Goal: Task Accomplishment & Management: Manage account settings

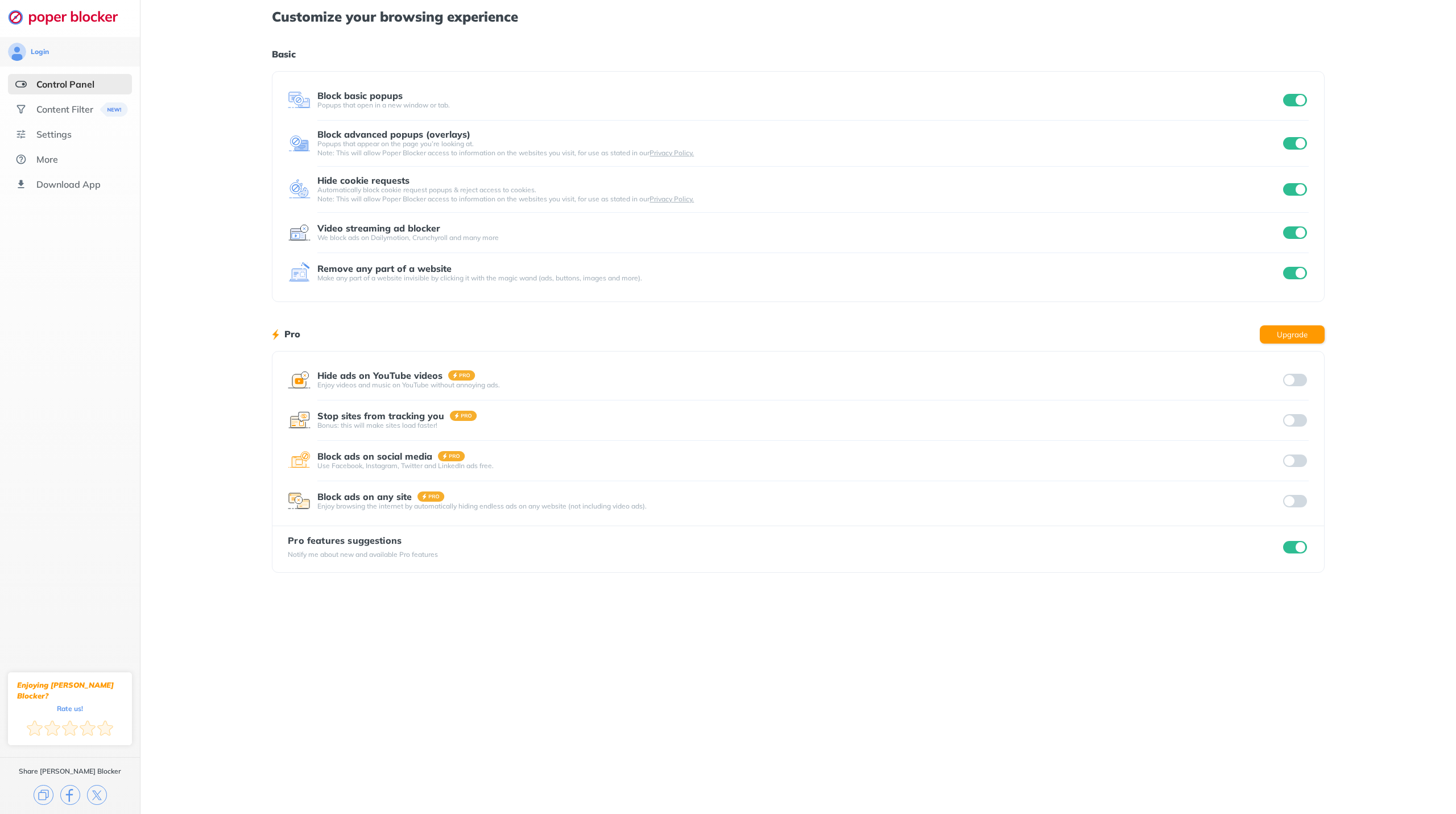
click at [1285, 101] on input "checkbox" at bounding box center [1294, 100] width 24 height 13
click at [1304, 101] on input "checkbox" at bounding box center [1294, 100] width 24 height 13
click at [79, 142] on div "Settings" at bounding box center [70, 134] width 124 height 20
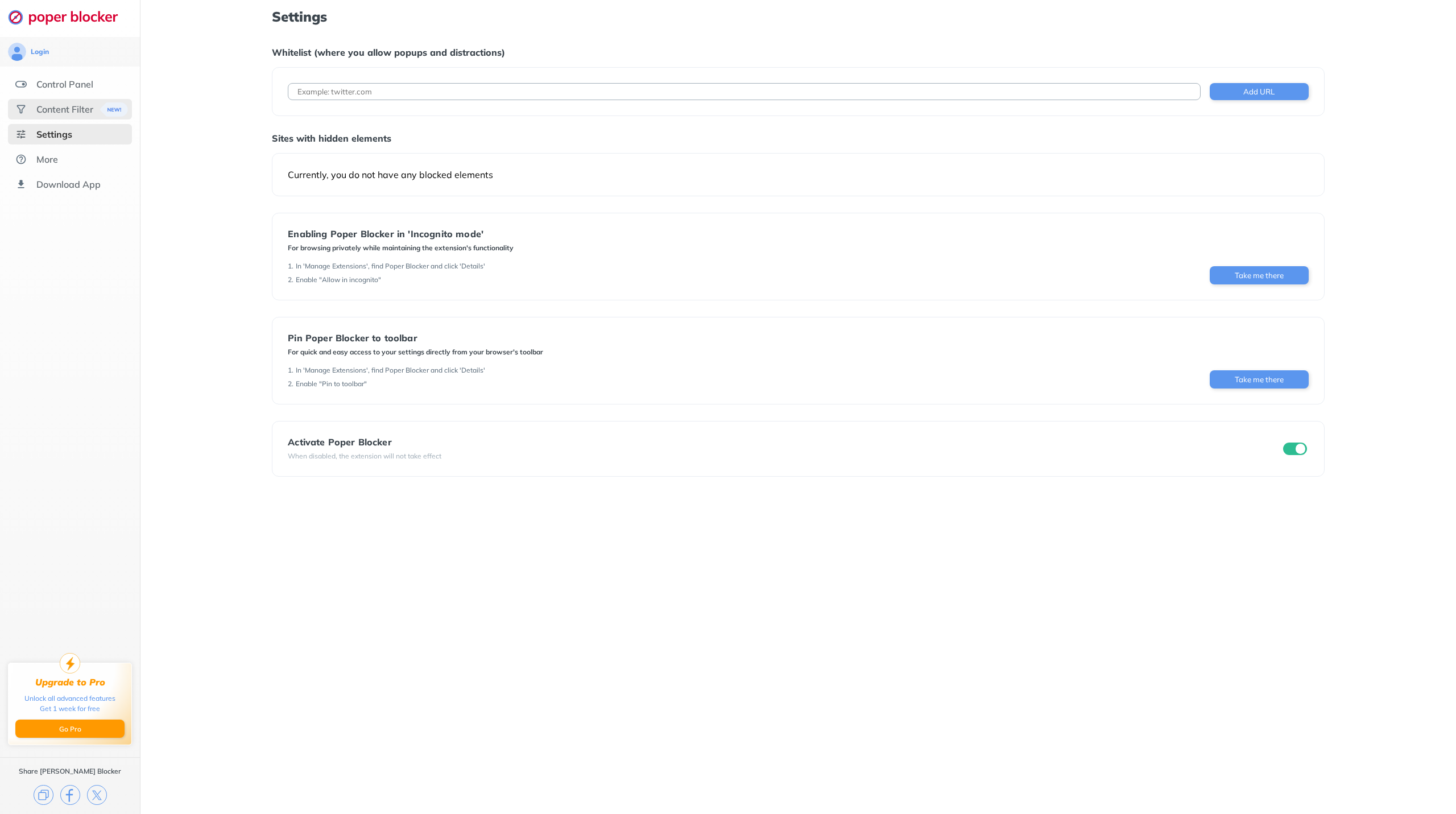
click at [68, 109] on div "Content Filter" at bounding box center [64, 109] width 57 height 11
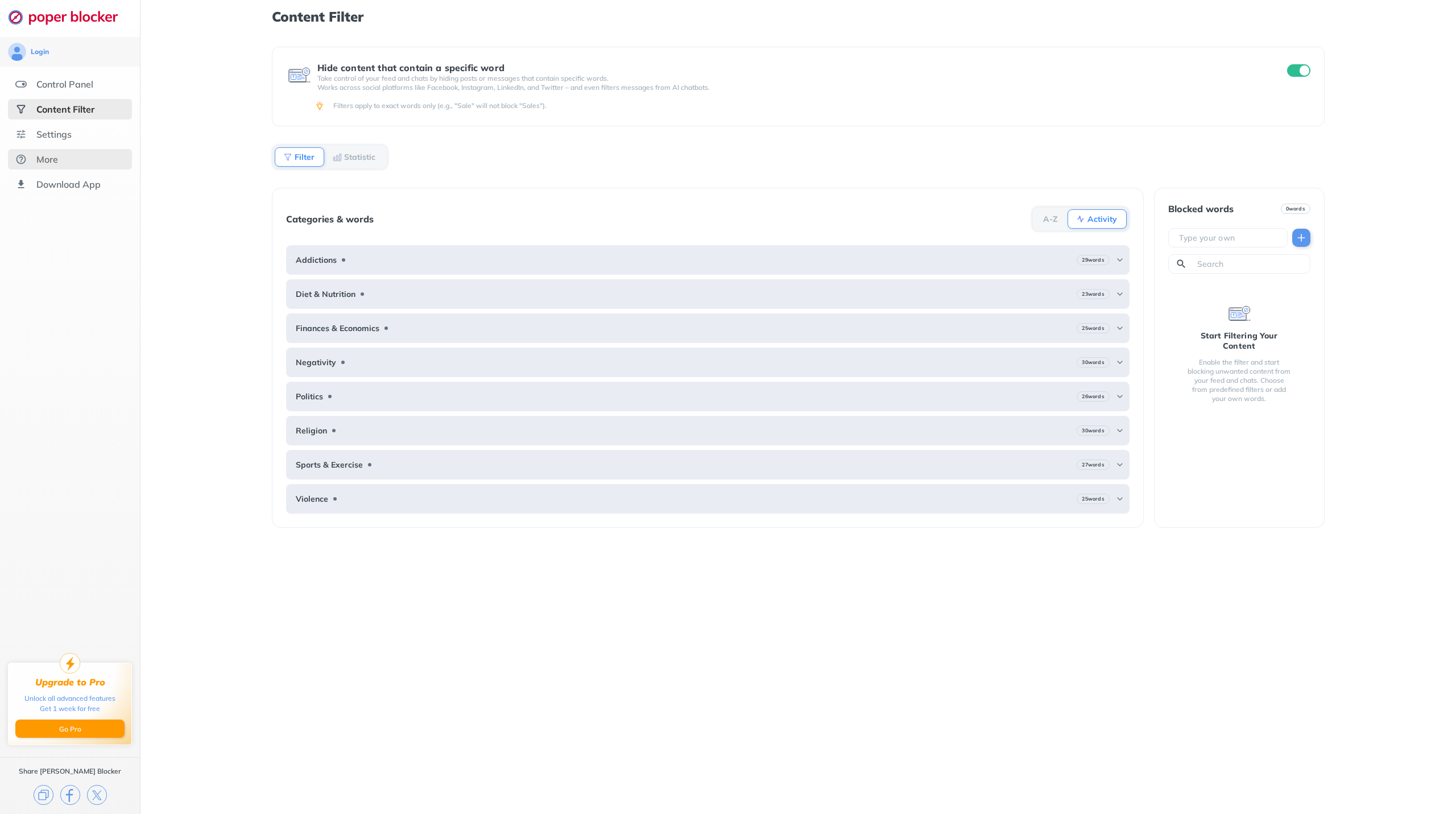
click at [54, 156] on div "More" at bounding box center [47, 159] width 22 height 11
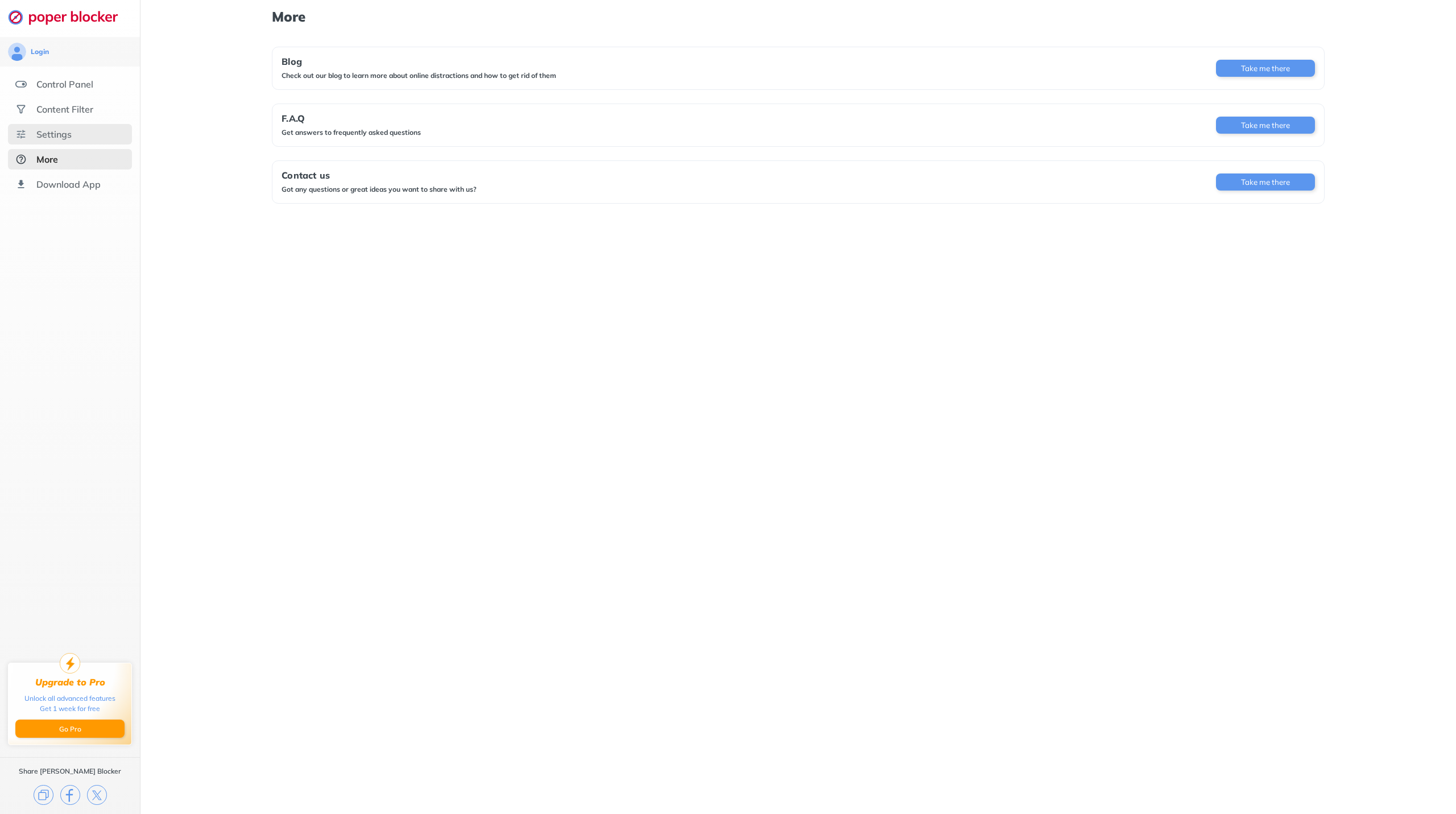
click at [72, 135] on div "Settings" at bounding box center [70, 134] width 124 height 20
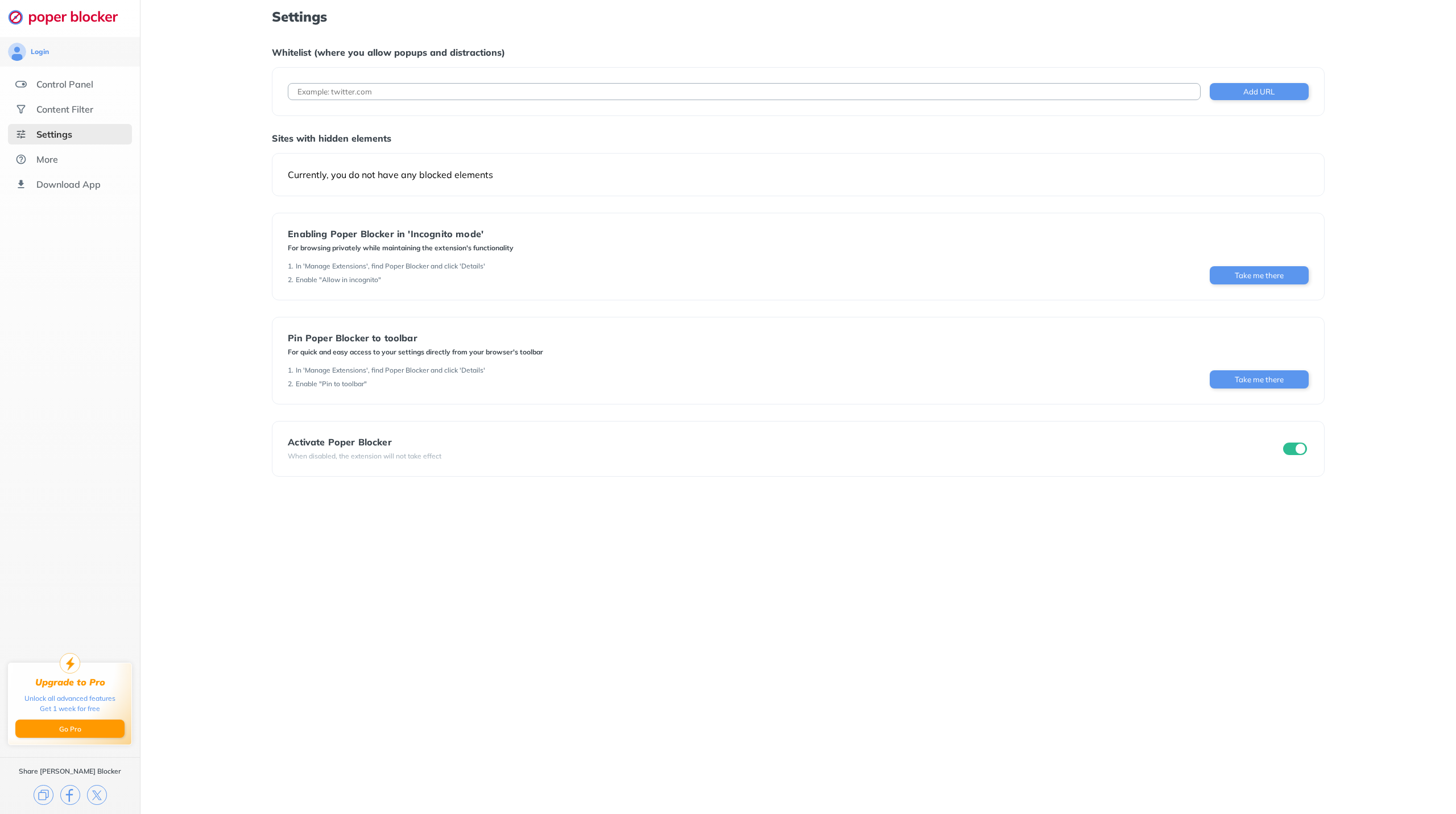
click at [336, 95] on input at bounding box center [743, 91] width 912 height 17
click at [369, 96] on input at bounding box center [743, 91] width 912 height 17
paste input "about:blank#blocked"
type input "about:blank#blockedabout:blank#bl"
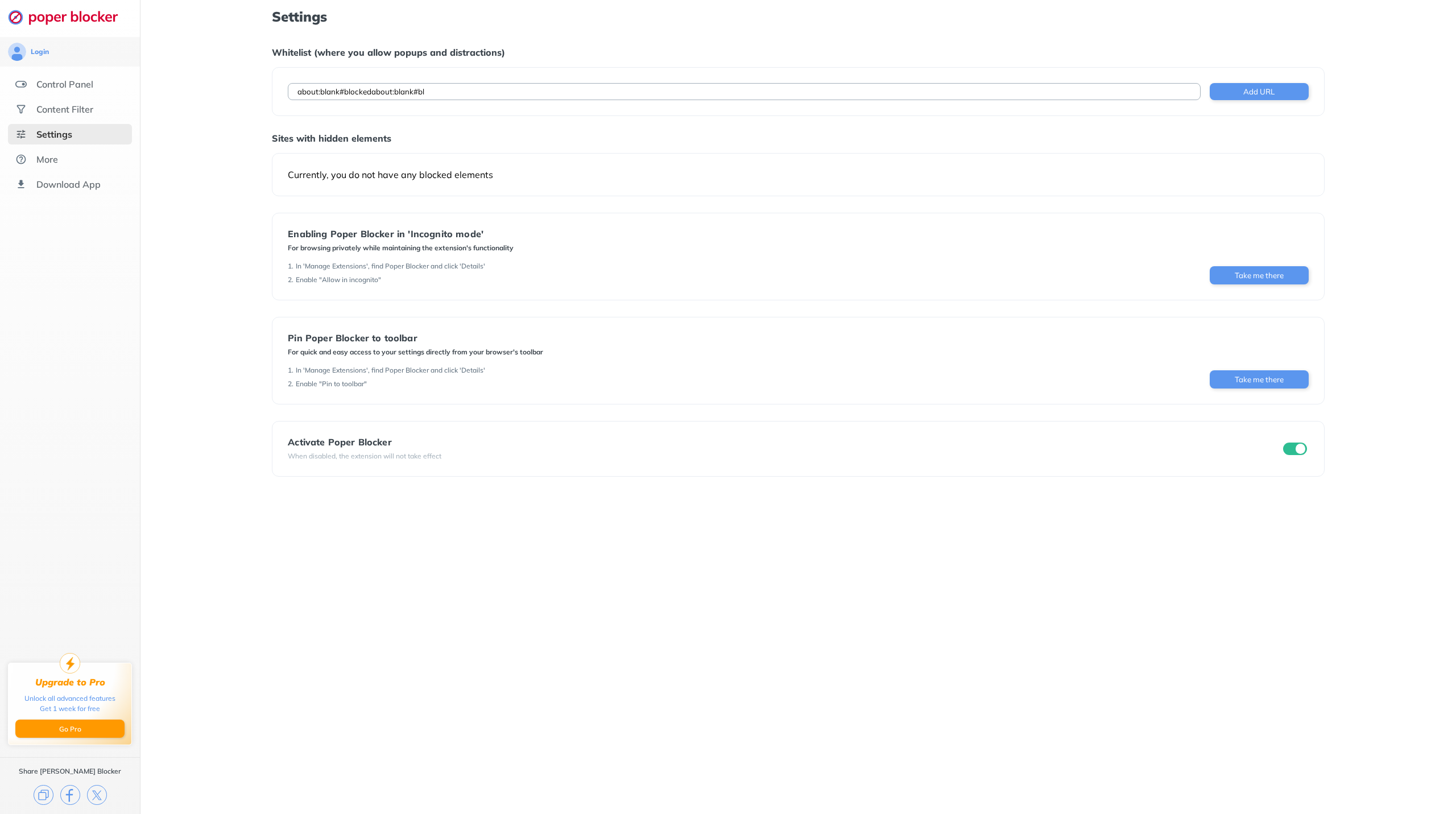
click at [435, 93] on input "about:blank#blockedabout:blank#bl" at bounding box center [743, 91] width 912 height 17
drag, startPoint x: 443, startPoint y: 93, endPoint x: 240, endPoint y: 87, distance: 203.1
click at [242, 87] on div "Settings Whitelist (where you allow popups and distractions) about:blank#blocke…" at bounding box center [798, 407] width 1315 height 814
click at [364, 92] on input at bounding box center [743, 91] width 912 height 17
paste input "about:blank#blocked"
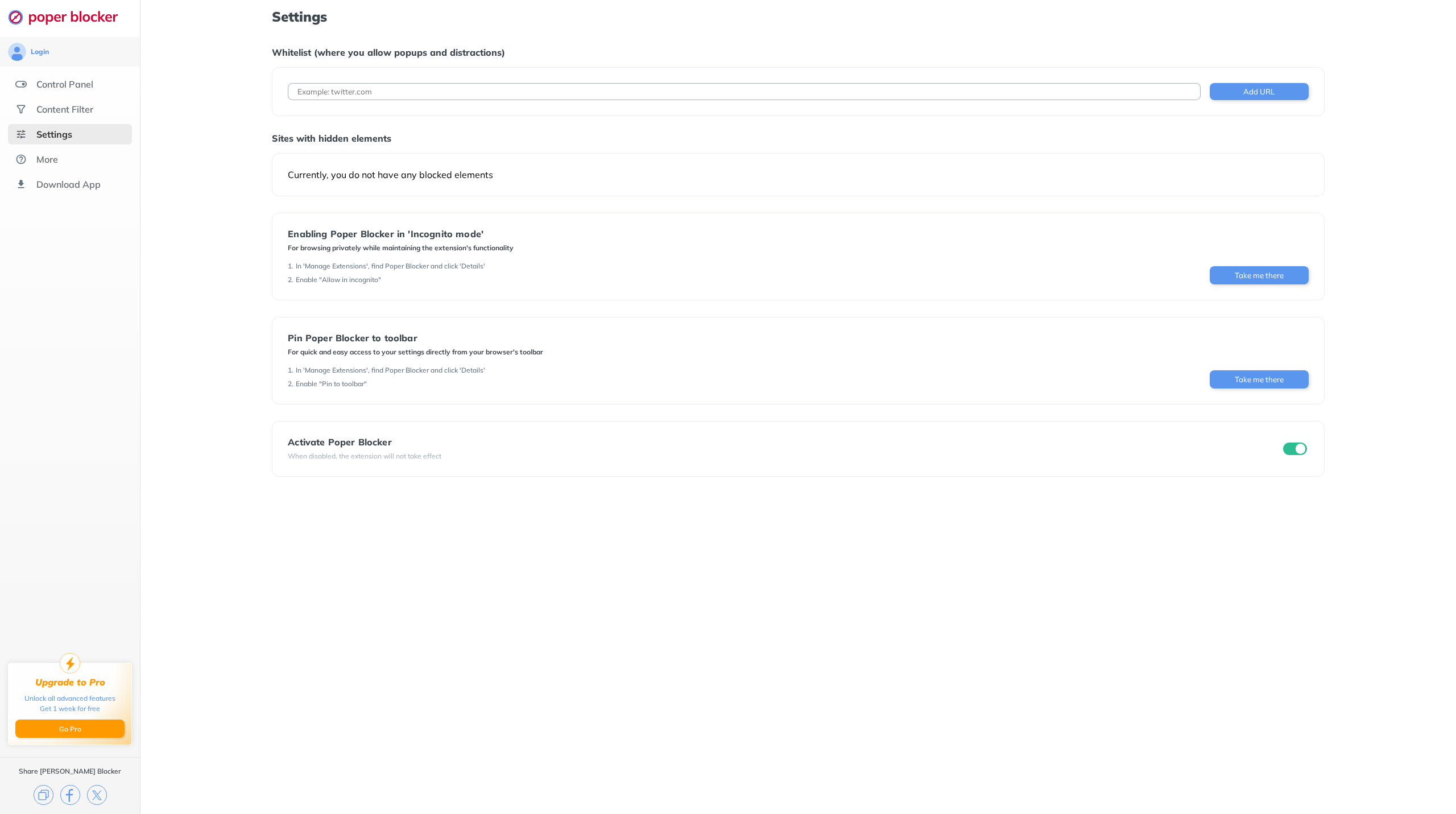
type input "about:blank#blocked"
drag, startPoint x: 396, startPoint y: 92, endPoint x: 258, endPoint y: 91, distance: 138.0
click at [262, 92] on div "Settings Whitelist (where you allow popups and distractions) about:blank#blocke…" at bounding box center [798, 407] width 1315 height 814
click at [398, 88] on input at bounding box center [743, 91] width 912 height 17
paste input "[URL][DOMAIN_NAME][US_STATE]"
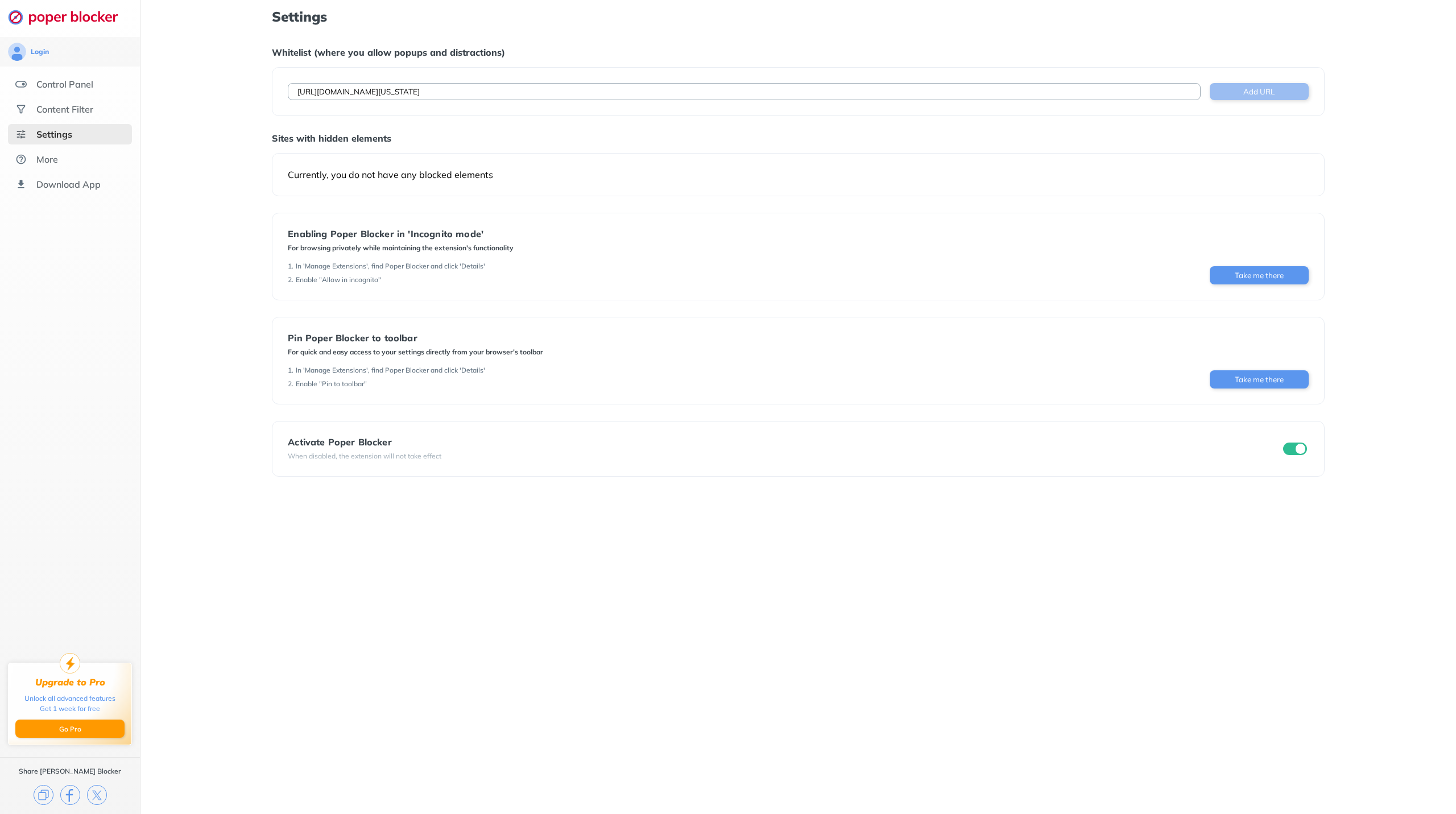
type input "[URL][DOMAIN_NAME][US_STATE]"
click at [1252, 95] on button "Add URL" at bounding box center [1258, 91] width 99 height 17
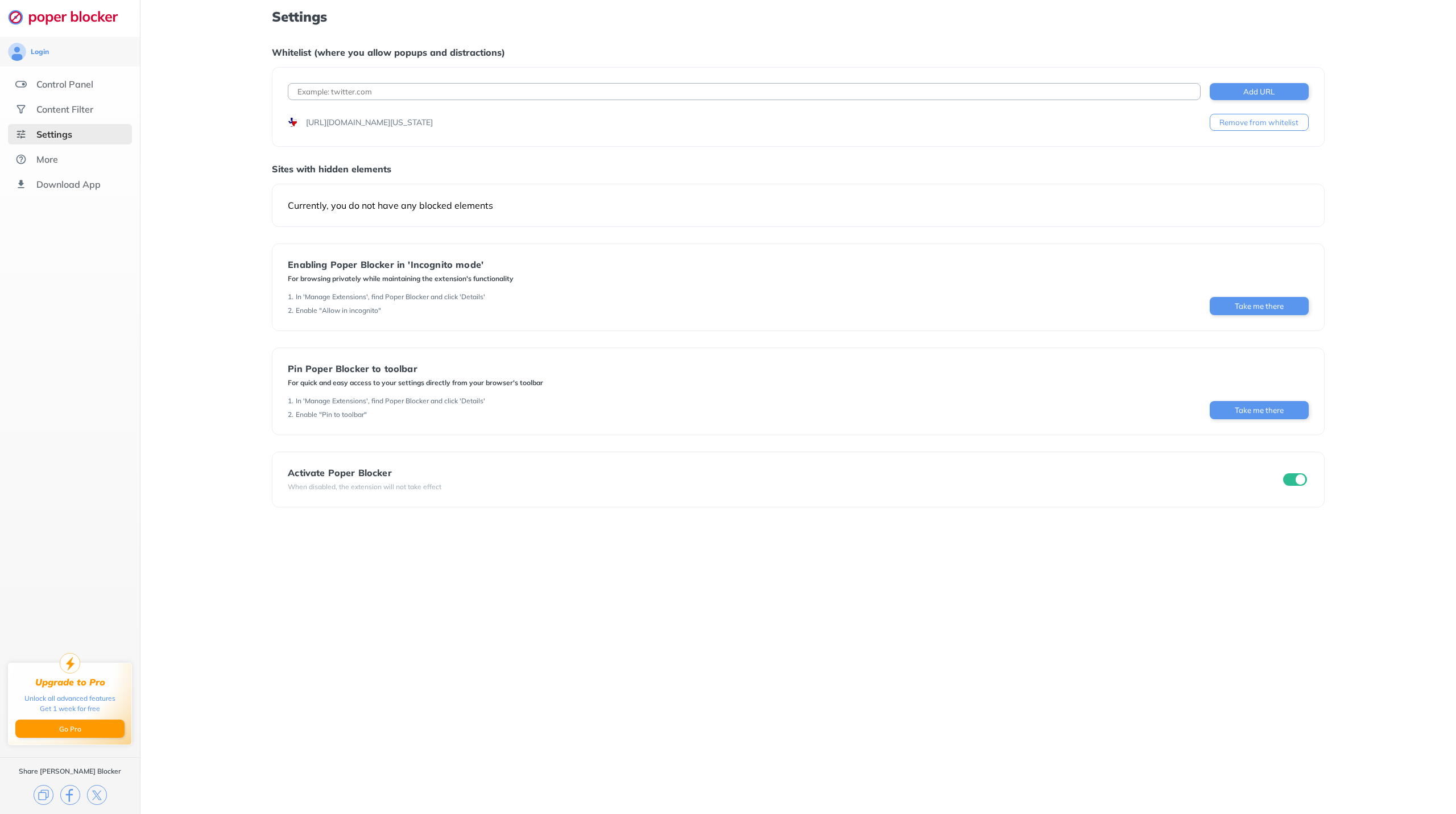
click at [559, 87] on input at bounding box center [743, 91] width 912 height 17
paste input "[URL][DOMAIN_NAME]"
type input "[URL][DOMAIN_NAME]"
click at [1255, 93] on button "Add URL" at bounding box center [1258, 91] width 99 height 17
